Goal: Find specific page/section: Find specific page/section

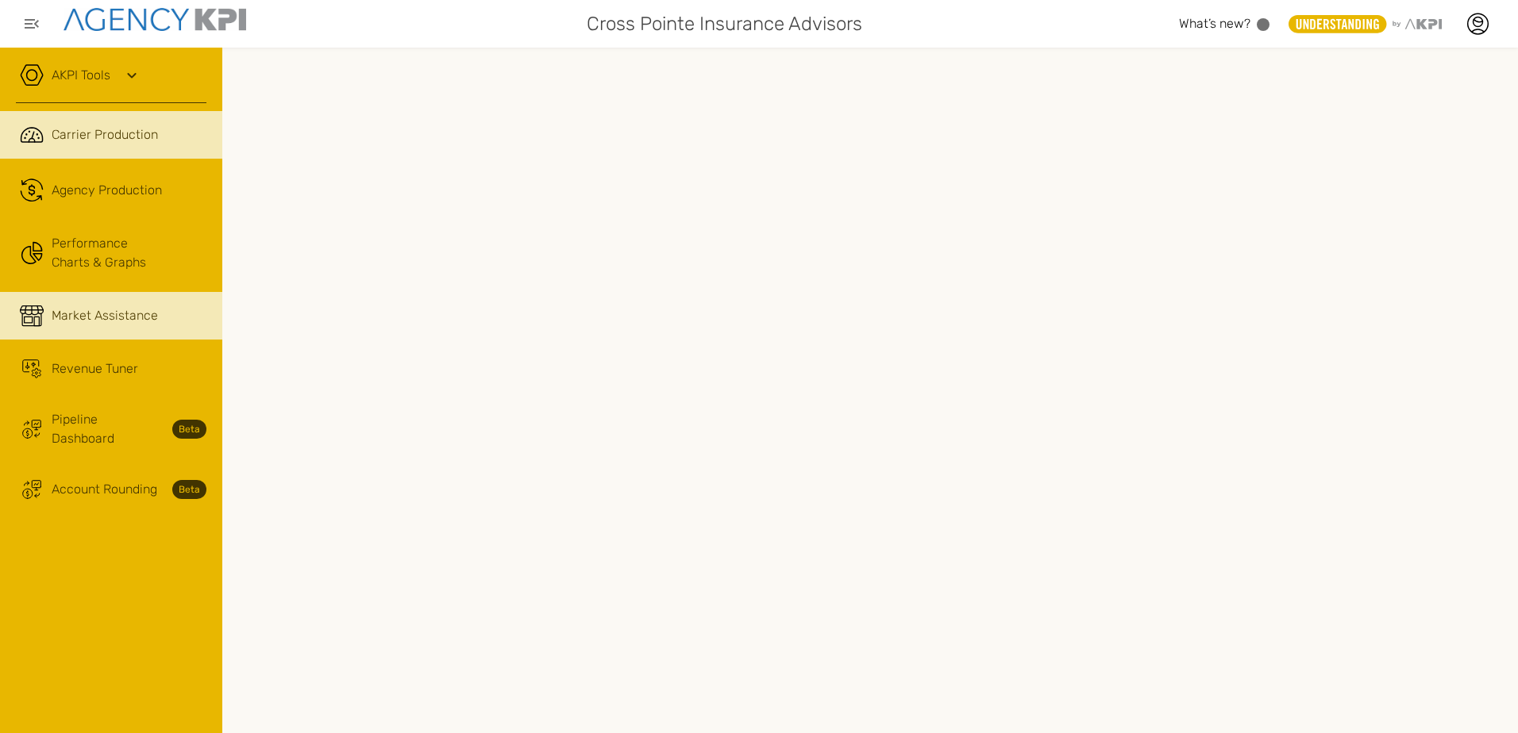
click at [94, 326] on link "Market Assistance" at bounding box center [111, 316] width 222 height 48
